Goal: Task Accomplishment & Management: Manage account settings

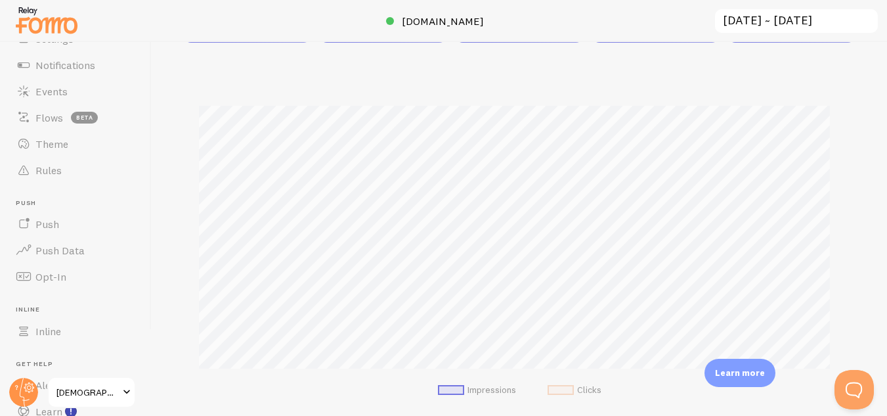
scroll to position [72, 0]
click at [62, 213] on link "Push" at bounding box center [75, 223] width 135 height 26
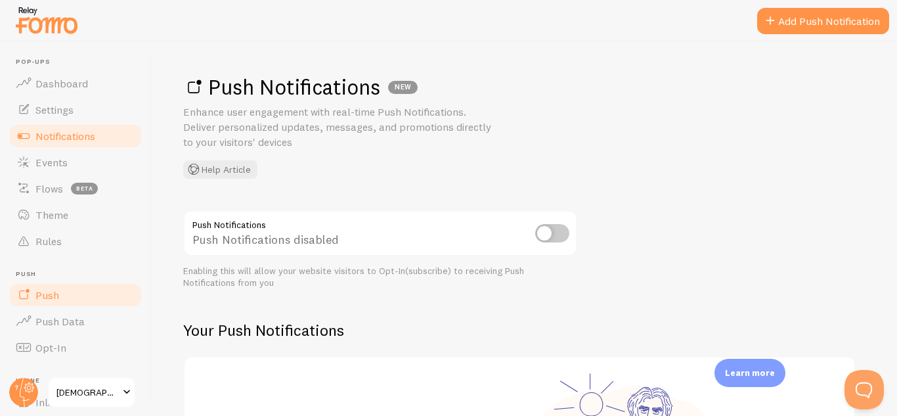
click at [72, 126] on link "Notifications" at bounding box center [75, 136] width 135 height 26
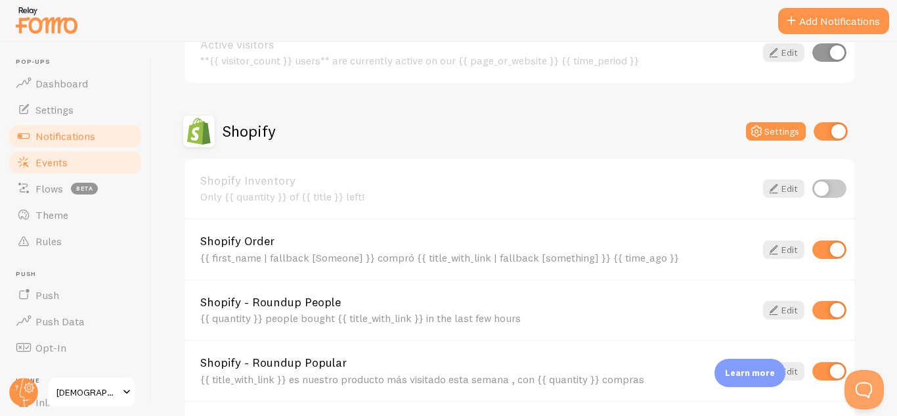
scroll to position [396, 0]
click at [75, 165] on link "Events" at bounding box center [75, 162] width 135 height 26
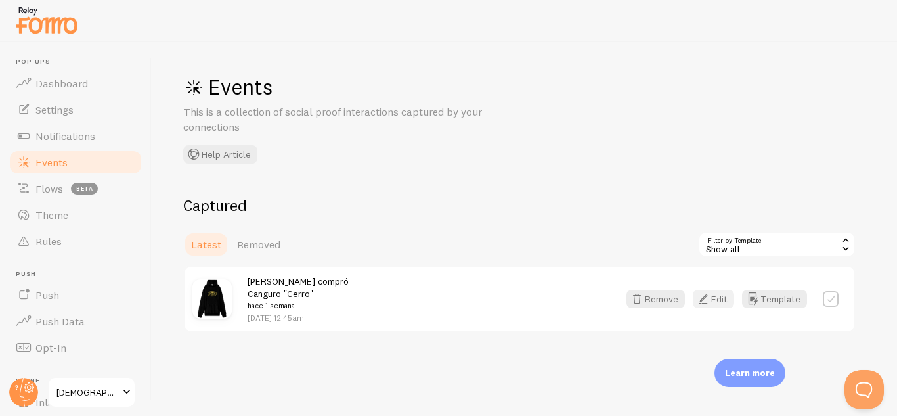
click at [706, 296] on icon "button" at bounding box center [703, 299] width 16 height 16
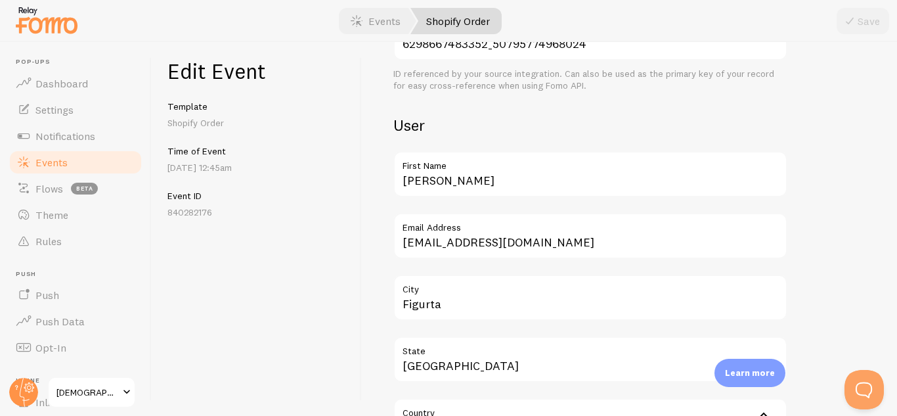
scroll to position [386, 0]
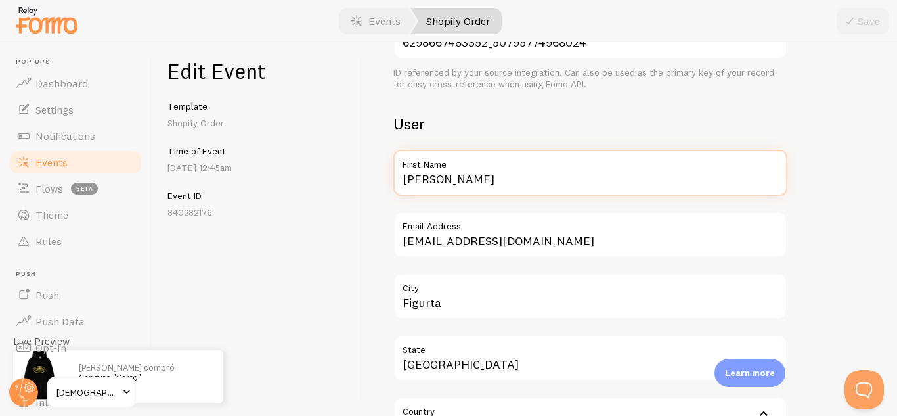
click at [442, 187] on input "[PERSON_NAME]" at bounding box center [590, 173] width 394 height 46
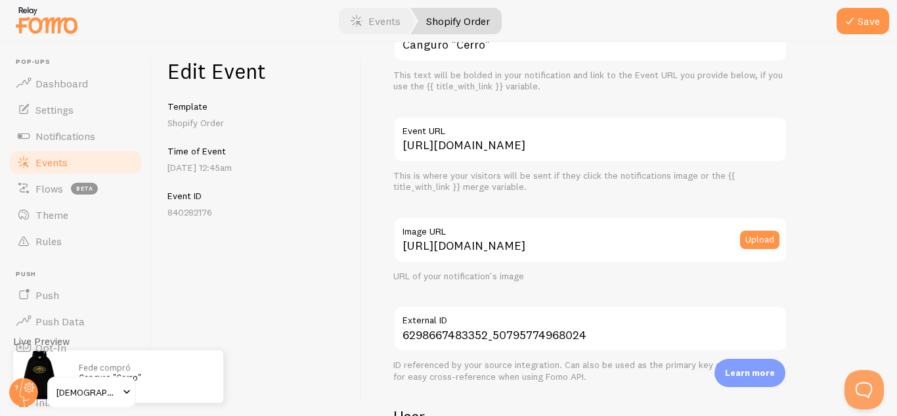
scroll to position [93, 0]
type input "Fede"
click at [872, 26] on button "Save" at bounding box center [862, 21] width 53 height 26
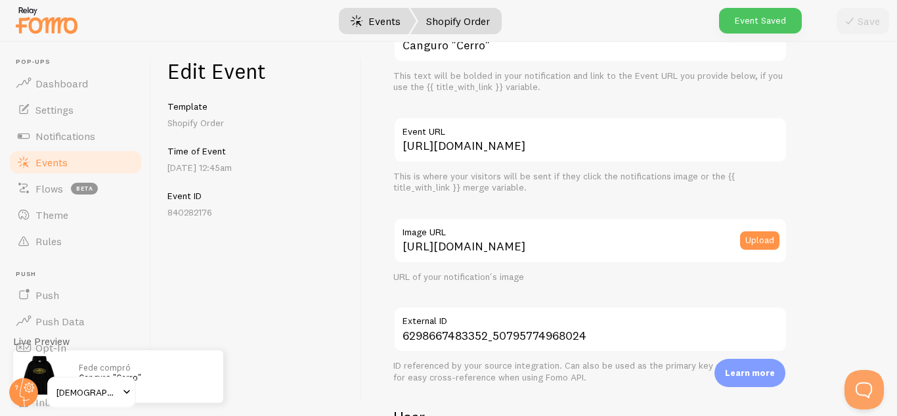
click at [381, 11] on link "Events" at bounding box center [375, 21] width 81 height 26
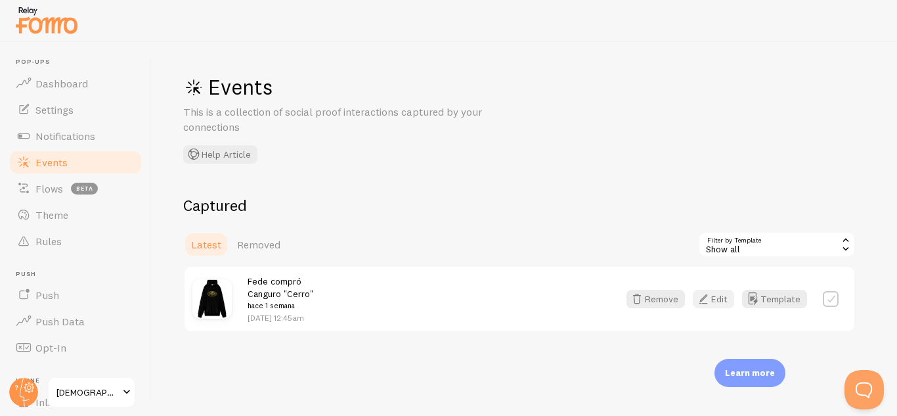
click at [720, 295] on button "Edit" at bounding box center [713, 299] width 41 height 18
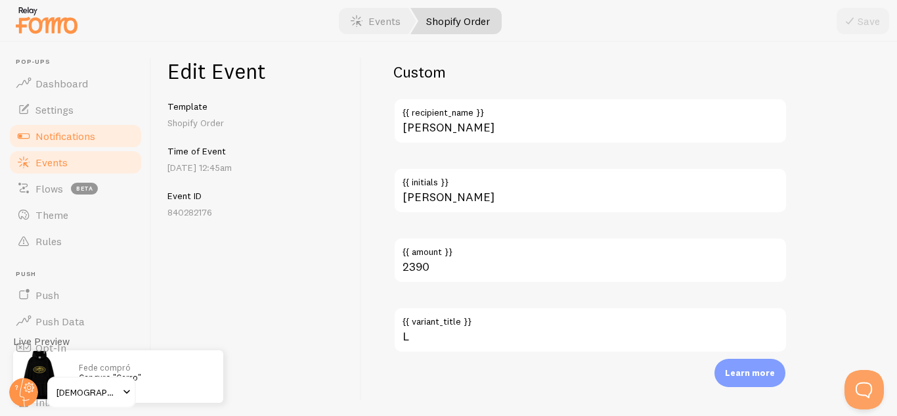
click at [94, 133] on span "Notifications" at bounding box center [65, 135] width 60 height 13
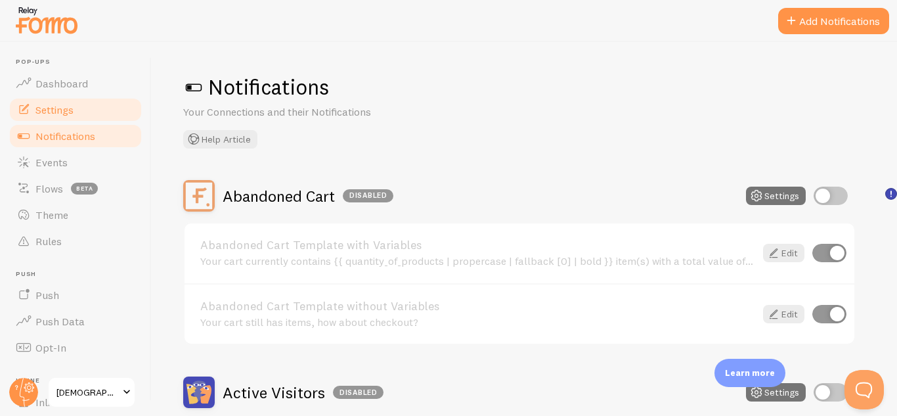
click at [72, 110] on span "Settings" at bounding box center [54, 109] width 38 height 13
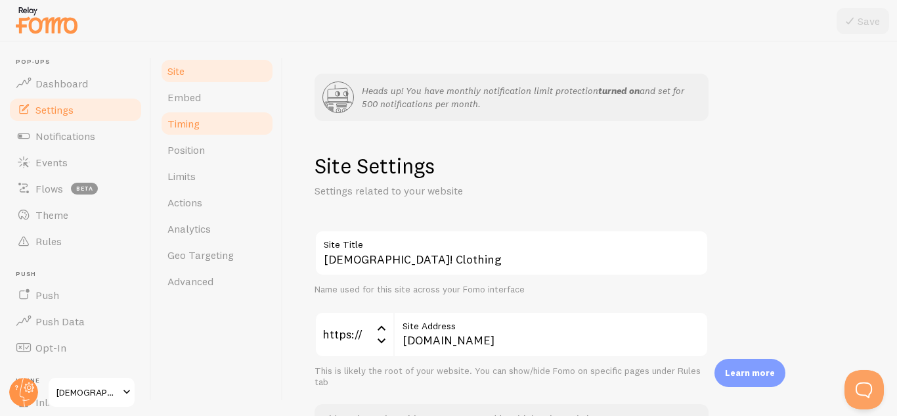
click at [194, 119] on span "Timing" at bounding box center [183, 123] width 32 height 13
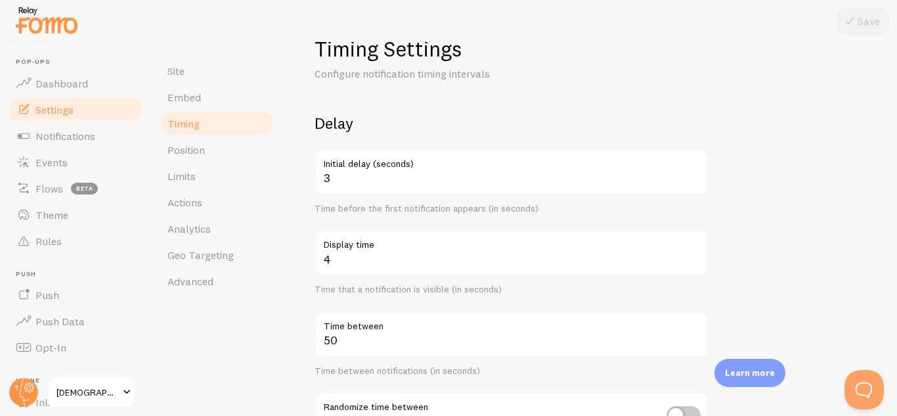
scroll to position [118, 0]
click at [693, 169] on label "Initial delay (seconds)" at bounding box center [511, 159] width 394 height 22
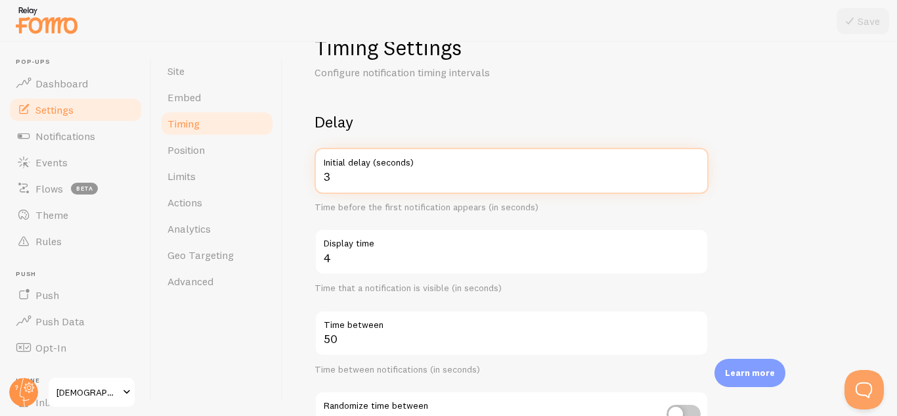
click at [693, 169] on input "3" at bounding box center [511, 171] width 394 height 46
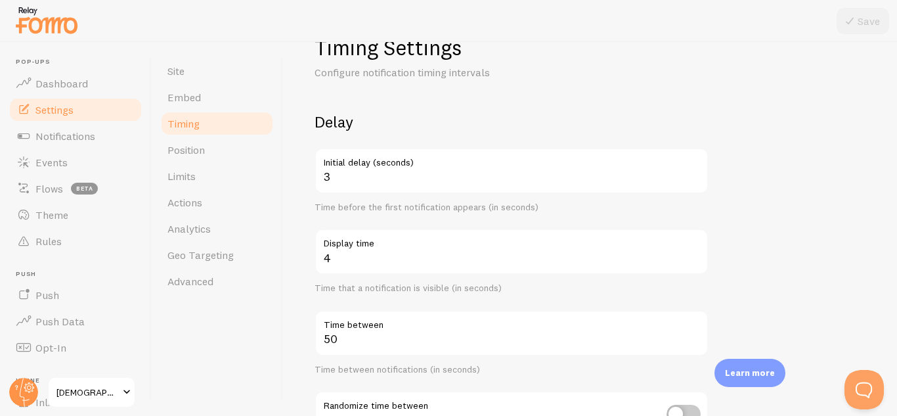
click at [693, 169] on label "Initial delay (seconds)" at bounding box center [511, 159] width 394 height 22
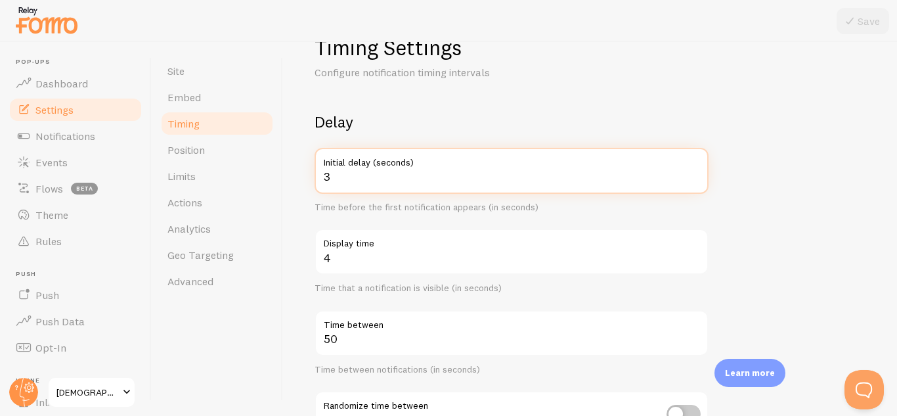
click at [693, 169] on input "3" at bounding box center [511, 171] width 394 height 46
click at [693, 173] on input "4" at bounding box center [511, 171] width 394 height 46
click at [693, 173] on input "5" at bounding box center [511, 171] width 394 height 46
click at [693, 173] on input "6" at bounding box center [511, 171] width 394 height 46
click at [693, 173] on input "7" at bounding box center [511, 171] width 394 height 46
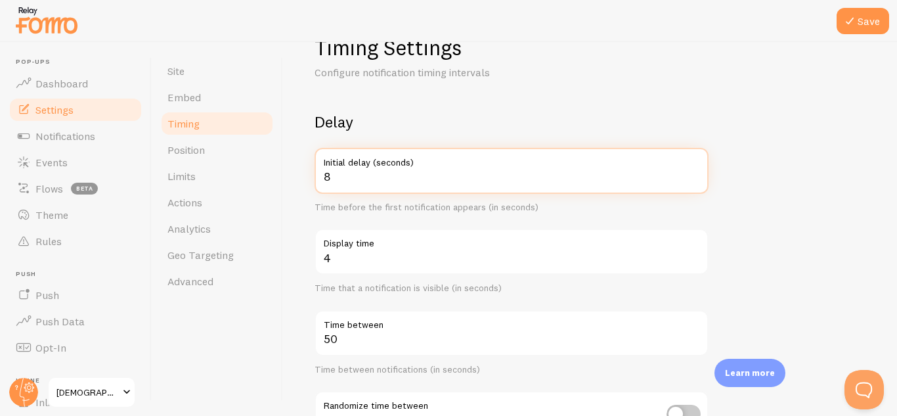
click at [693, 173] on input "8" at bounding box center [511, 171] width 394 height 46
click at [693, 173] on input "9" at bounding box center [511, 171] width 394 height 46
type input "10"
click at [693, 173] on input "10" at bounding box center [511, 171] width 394 height 46
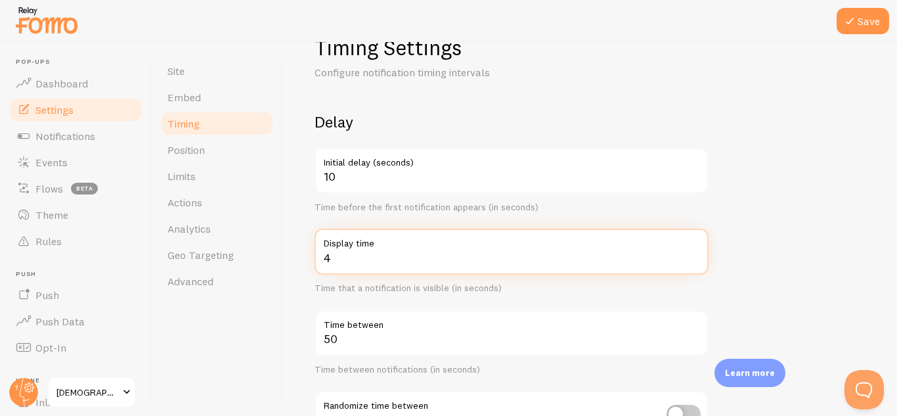
click at [383, 265] on input "4" at bounding box center [511, 251] width 394 height 46
type input "5"
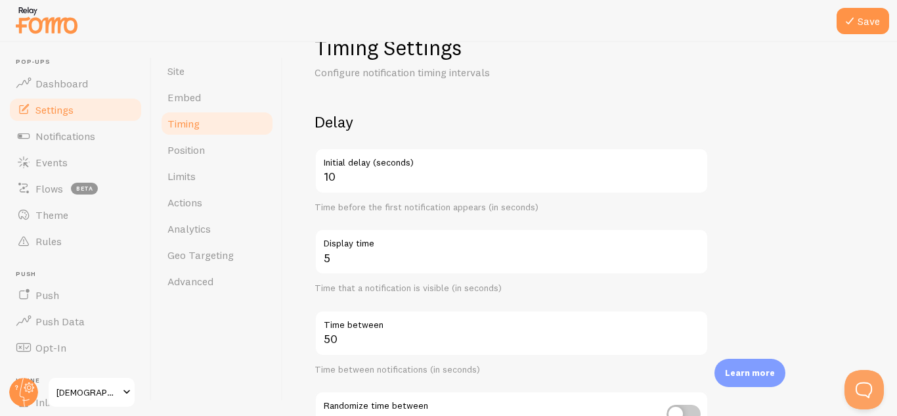
click at [302, 328] on div "Heads up! You have monthly notification limit protection turned on and set for …" at bounding box center [590, 229] width 614 height 374
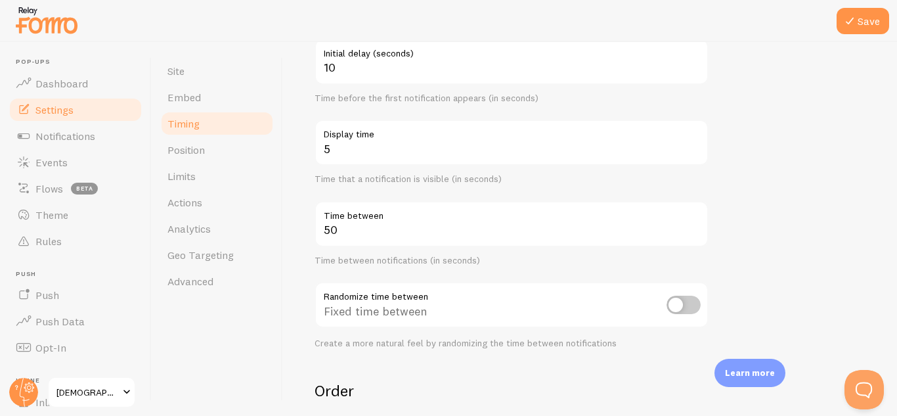
scroll to position [228, 0]
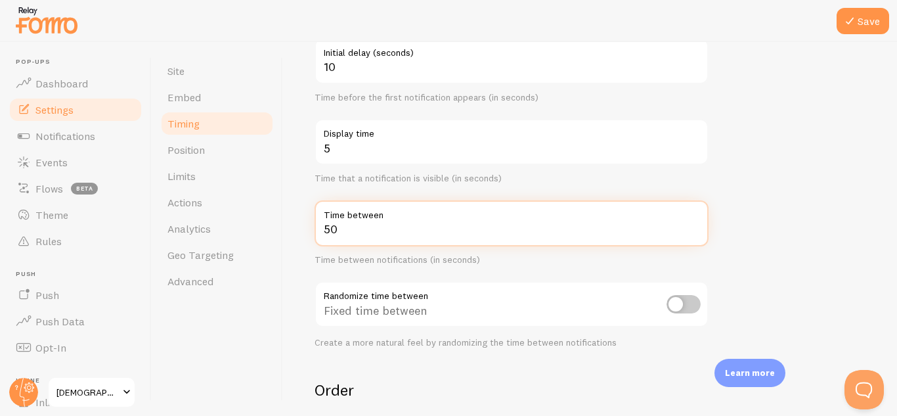
click at [345, 234] on input "50" at bounding box center [511, 223] width 394 height 46
type input "5"
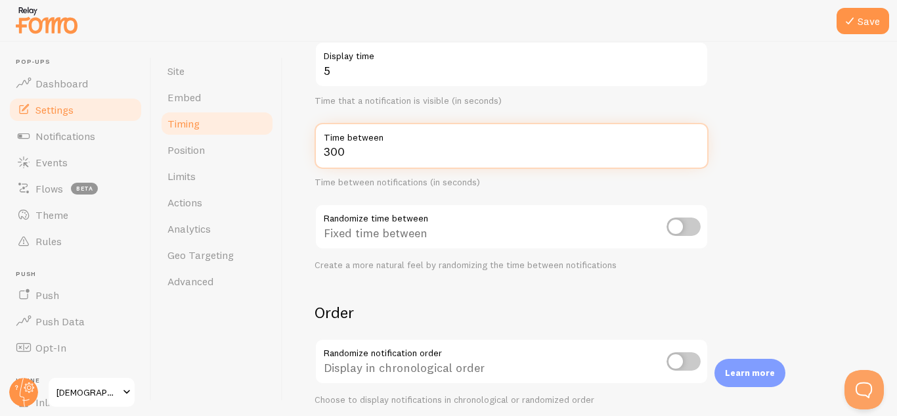
type input "300"
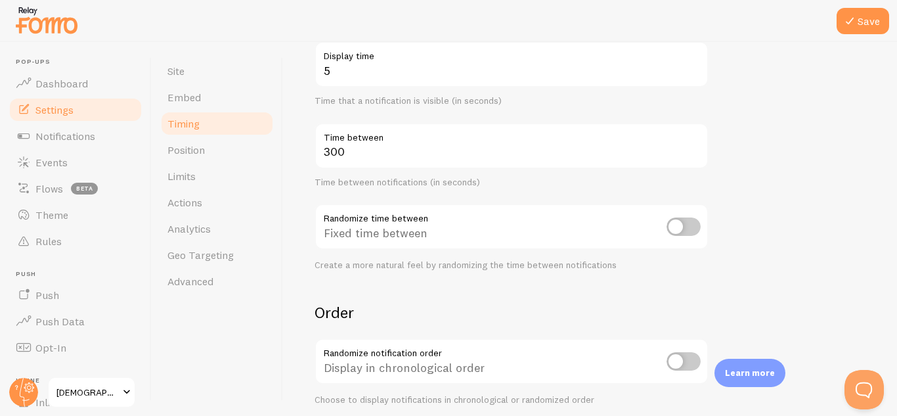
click at [673, 222] on input "checkbox" at bounding box center [683, 226] width 34 height 18
checkbox input "true"
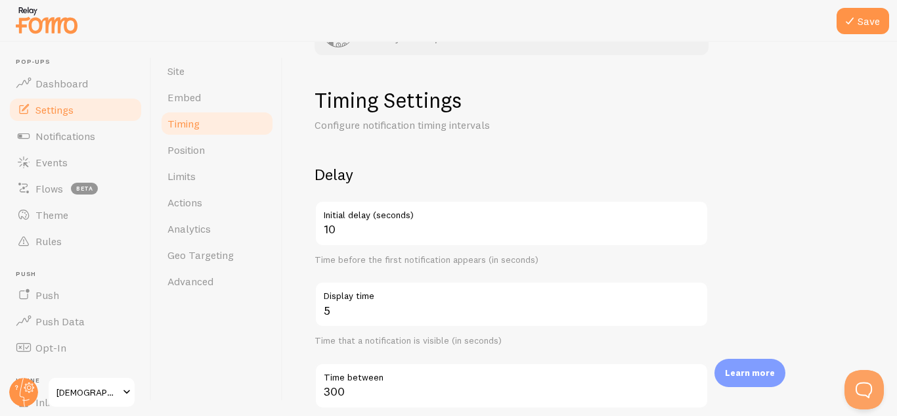
scroll to position [56, 0]
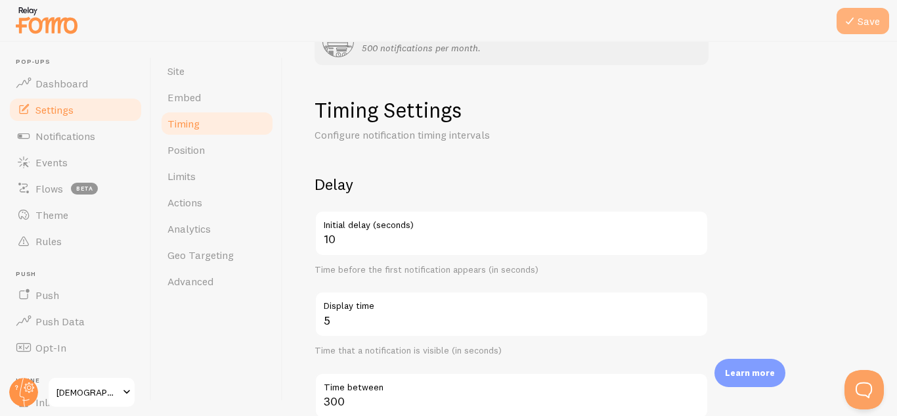
click at [863, 22] on button "Save" at bounding box center [862, 21] width 53 height 26
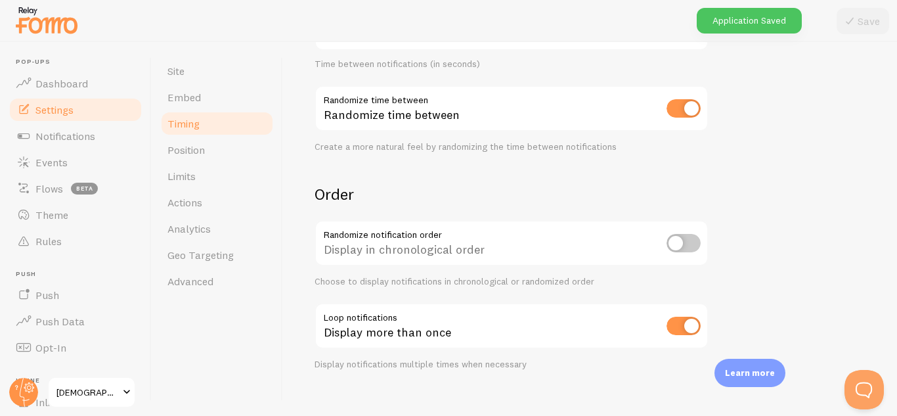
scroll to position [441, 0]
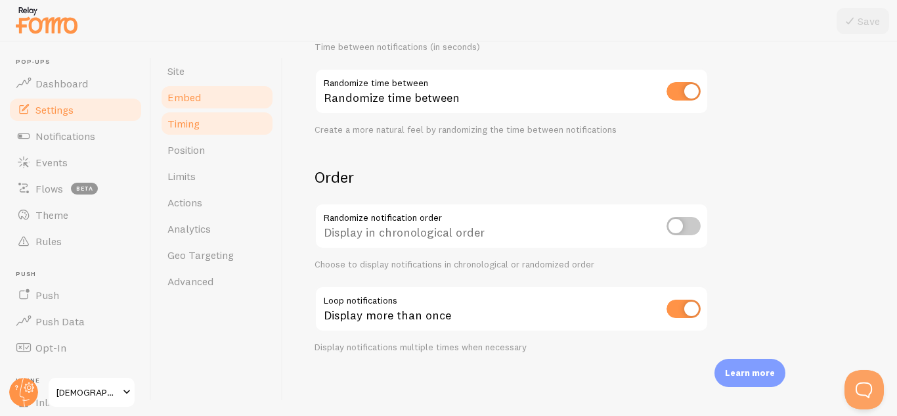
click at [205, 97] on link "Embed" at bounding box center [217, 97] width 115 height 26
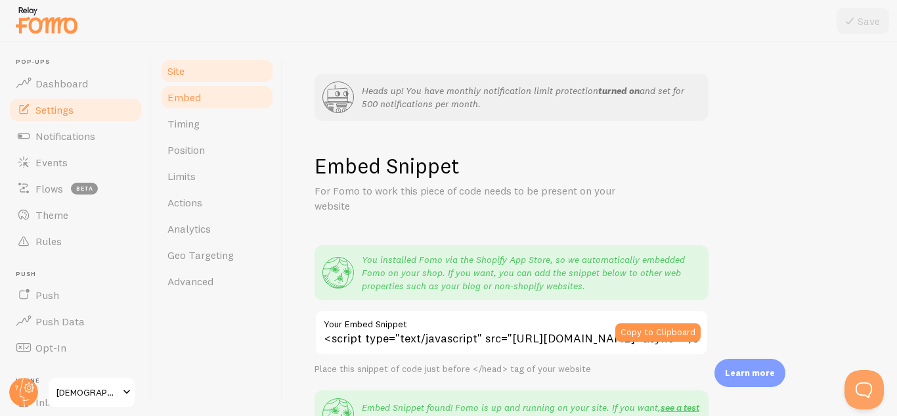
click at [198, 74] on link "Site" at bounding box center [217, 71] width 115 height 26
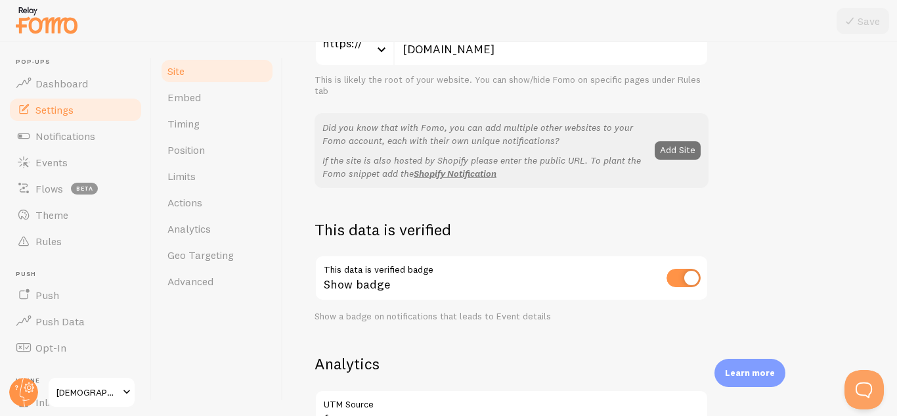
scroll to position [291, 0]
click at [70, 156] on link "Events" at bounding box center [75, 162] width 135 height 26
